Goal: Information Seeking & Learning: Learn about a topic

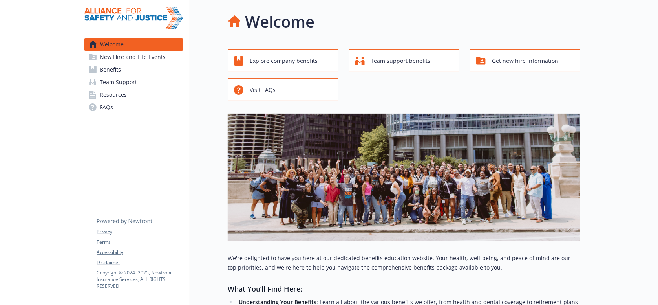
click at [164, 63] on link "Benefits" at bounding box center [133, 69] width 99 height 13
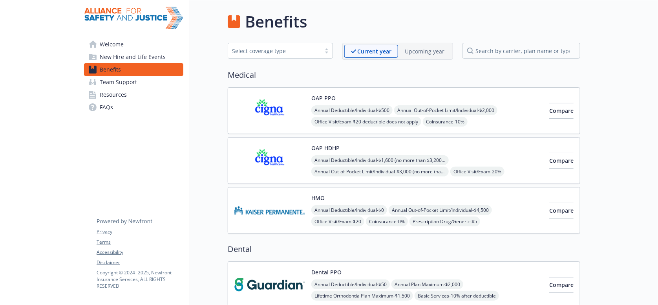
click at [410, 48] on p "Upcoming year" at bounding box center [425, 51] width 40 height 8
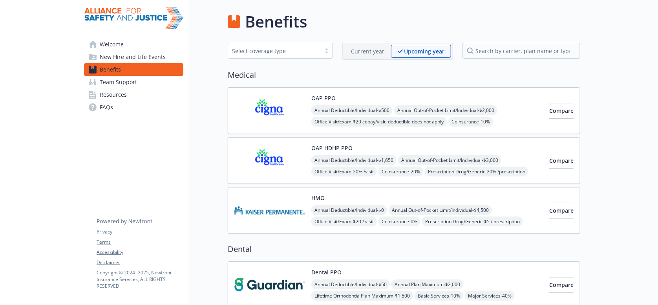
click at [356, 51] on p "Current year" at bounding box center [367, 51] width 33 height 8
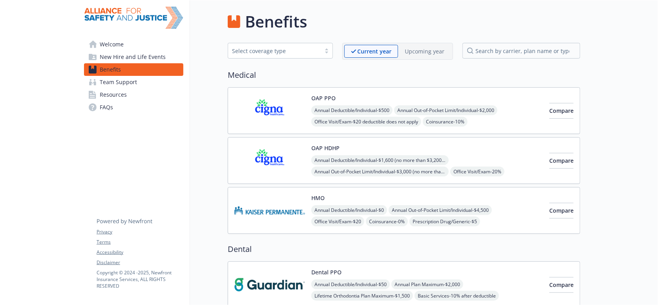
click at [412, 50] on p "Upcoming year" at bounding box center [425, 51] width 40 height 8
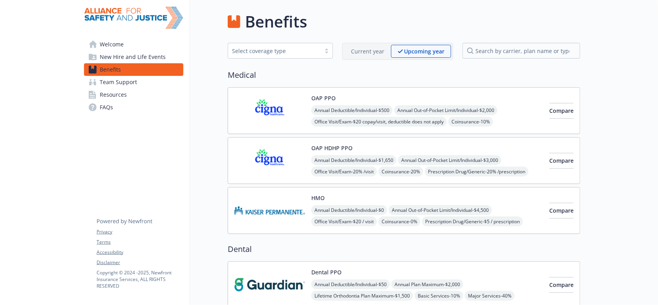
drag, startPoint x: 603, startPoint y: 139, endPoint x: 598, endPoint y: 119, distance: 20.8
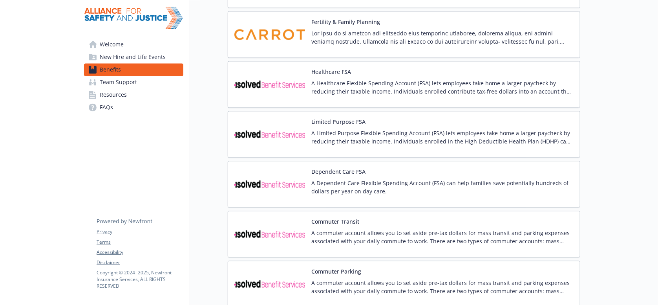
scroll to position [692, 0]
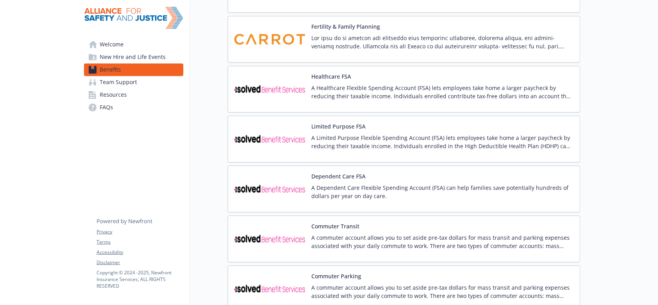
click at [280, 172] on img at bounding box center [269, 188] width 71 height 33
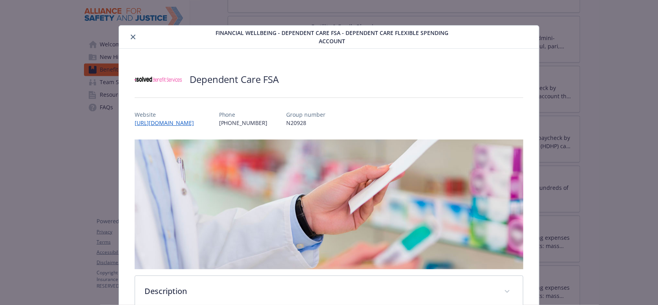
scroll to position [24, 0]
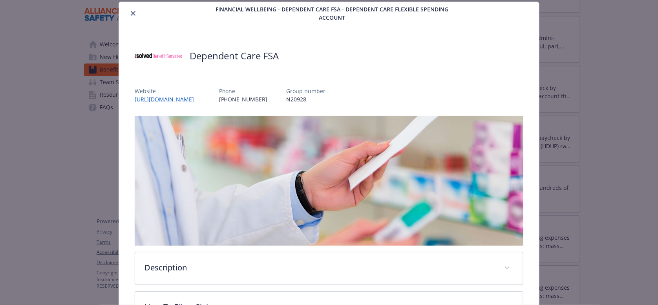
click at [128, 9] on button "close" at bounding box center [132, 13] width 9 height 9
